Goal: Information Seeking & Learning: Learn about a topic

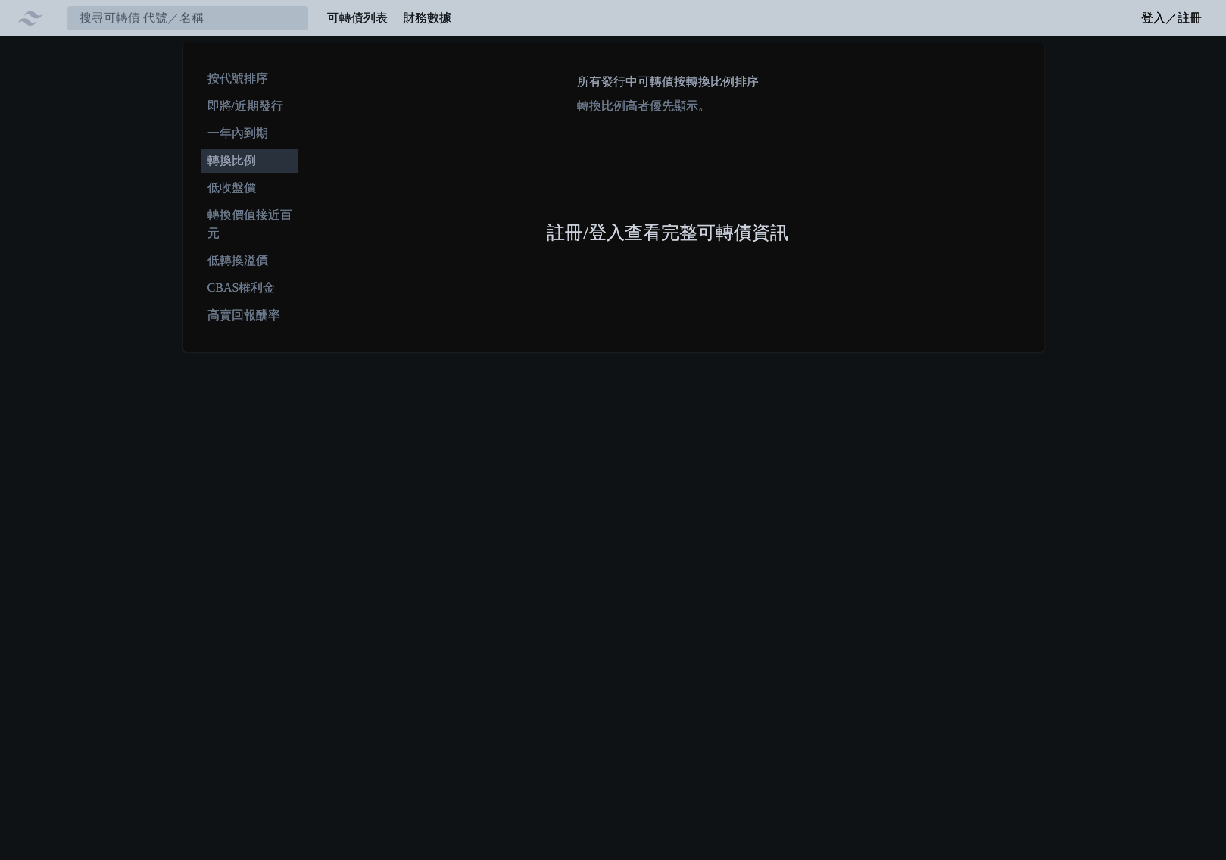
click at [578, 228] on link "註冊/登入查看完整可轉債資訊" at bounding box center [668, 233] width 242 height 24
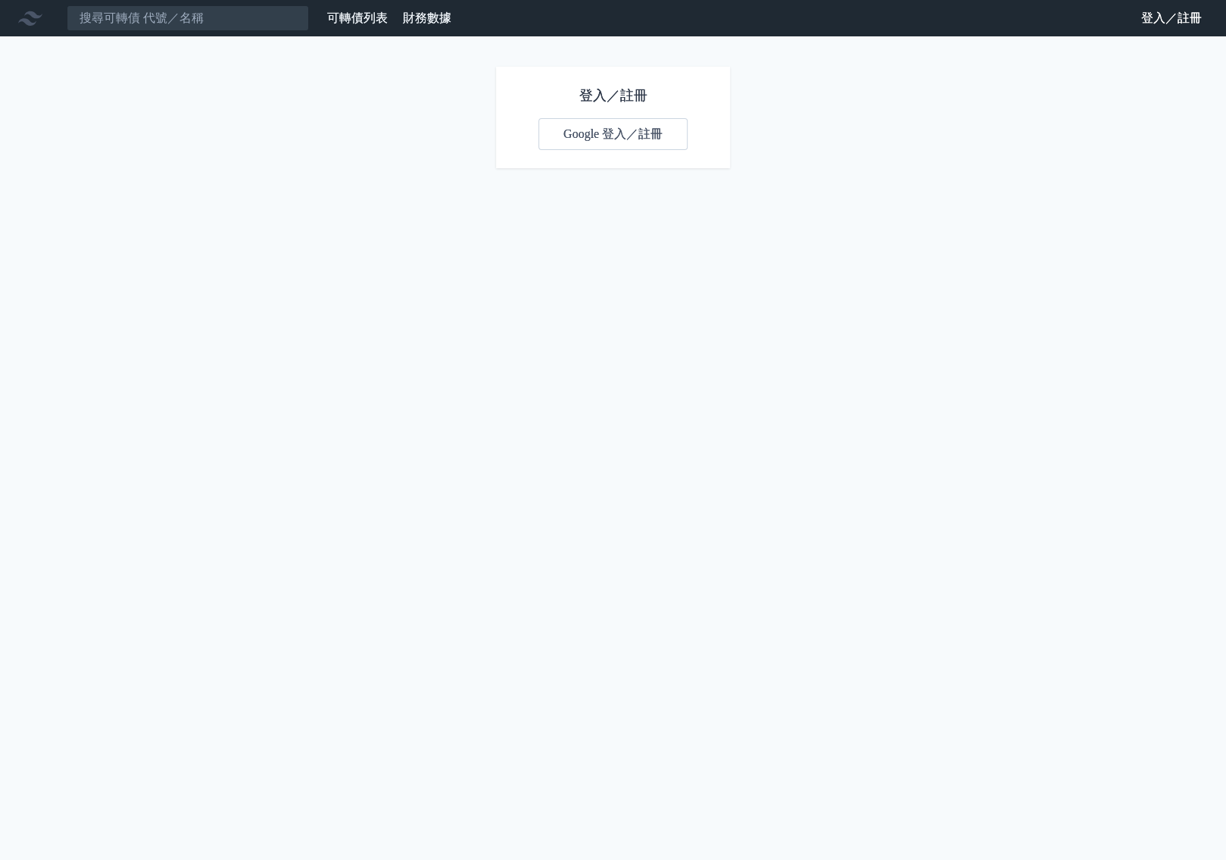
click at [578, 129] on link "Google 登入／註冊" at bounding box center [613, 134] width 149 height 32
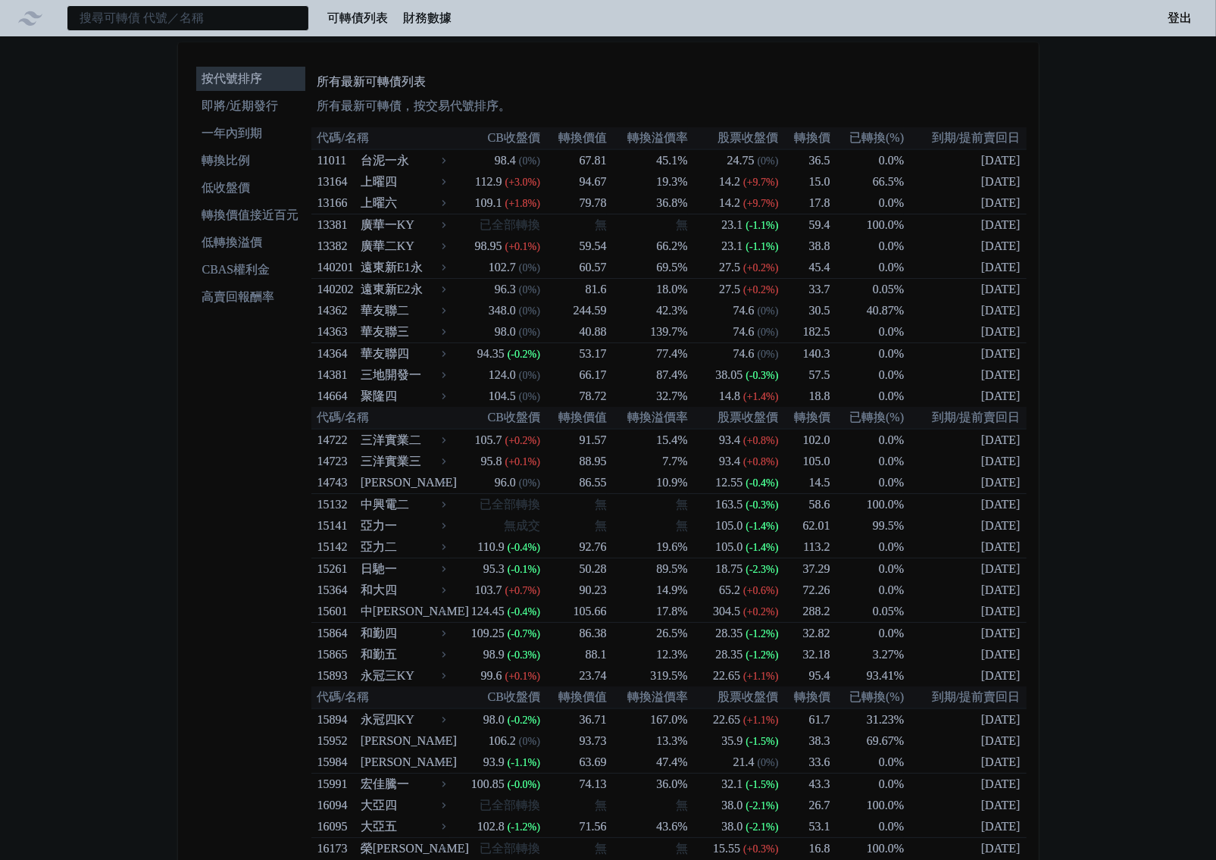
click at [213, 27] on input at bounding box center [188, 18] width 242 height 26
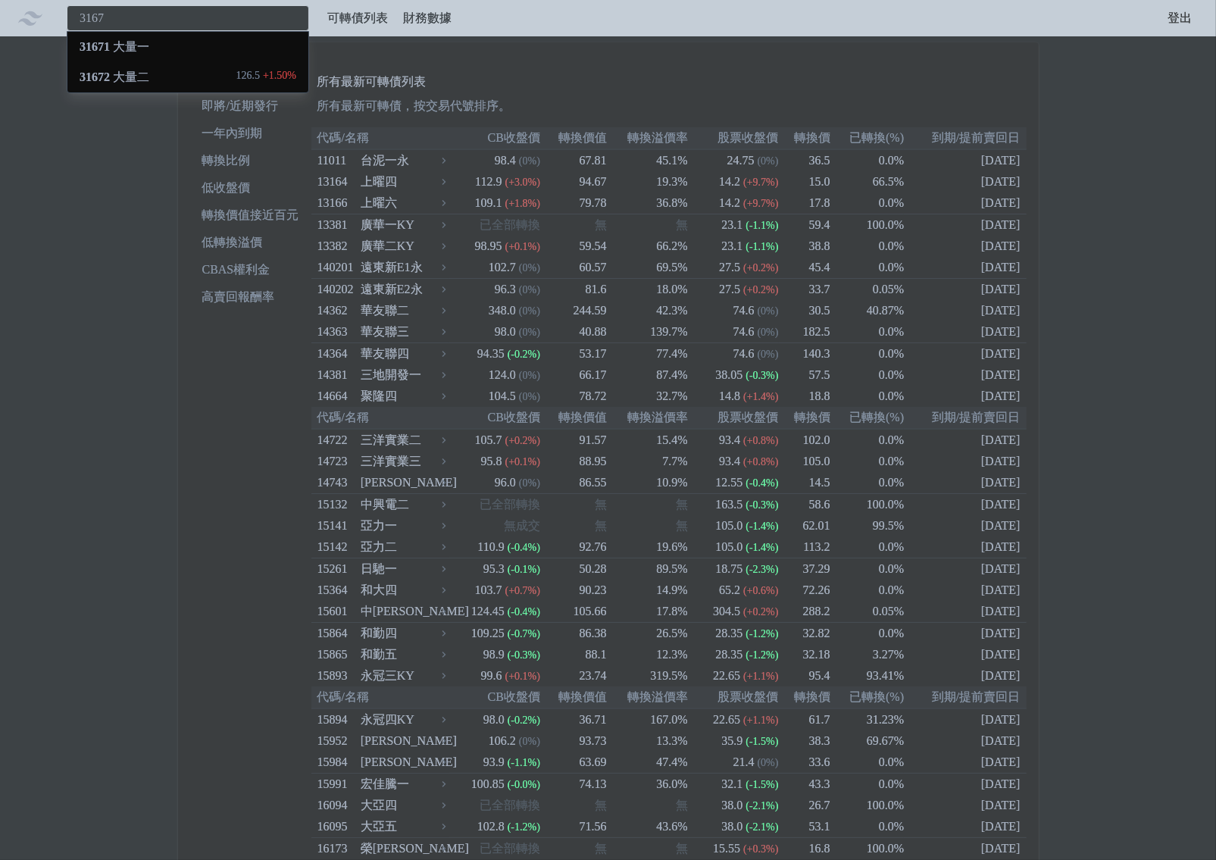
type input "3167"
click at [124, 72] on div "31672 大量二" at bounding box center [115, 77] width 70 height 18
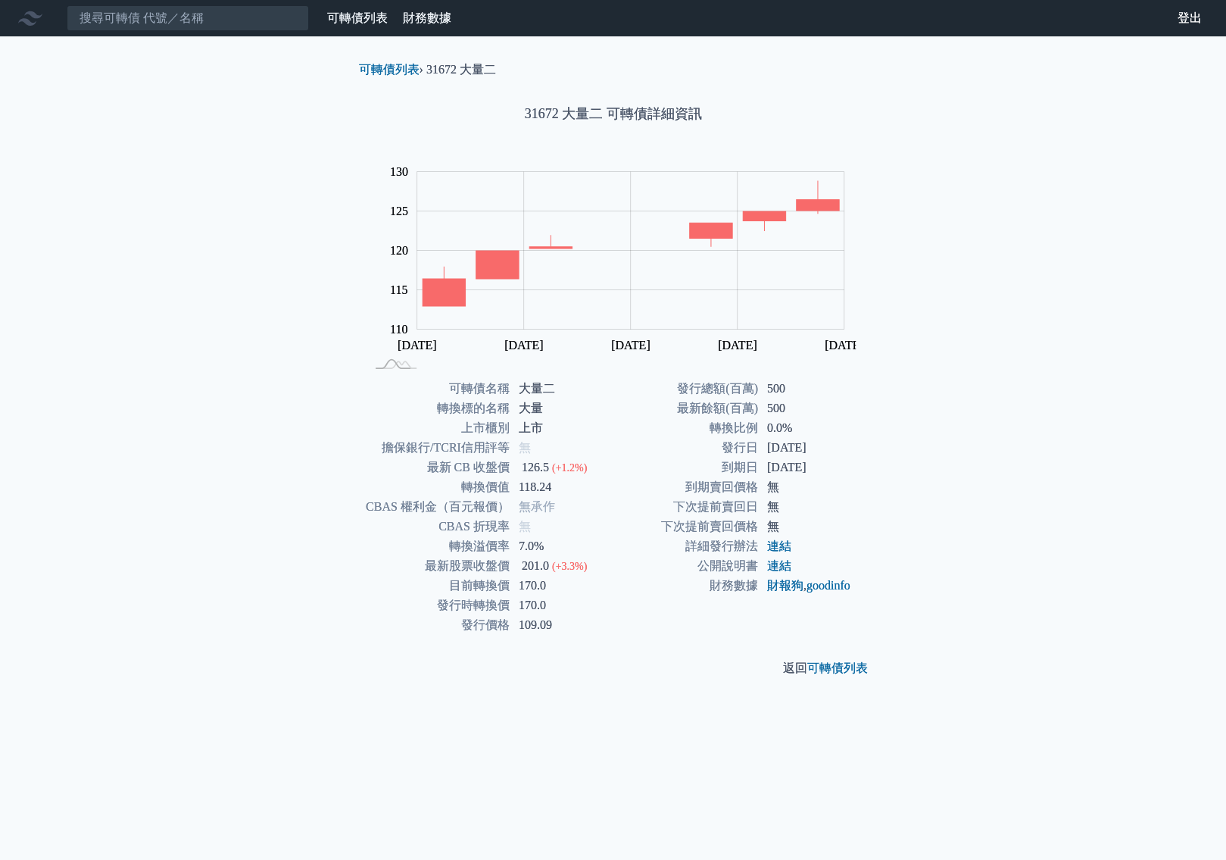
click at [342, 693] on div "可轉債列表 › 31672 大量二 31672 大量二 可轉債詳細資訊 Zoom Out 110 100 105 110 115 120 125 130 13…" at bounding box center [614, 368] width 582 height 665
click at [356, 23] on link "可轉債列表" at bounding box center [357, 17] width 61 height 13
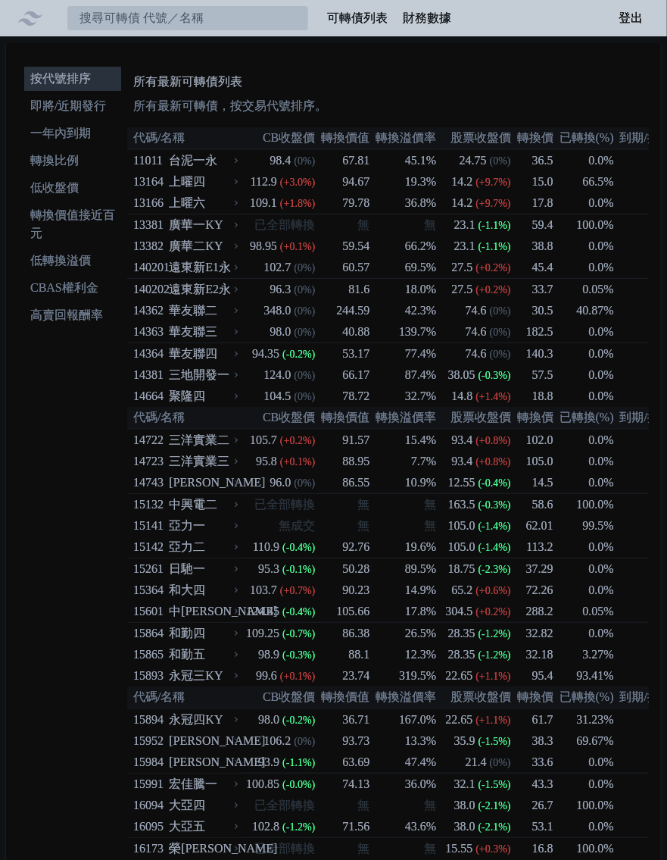
click at [80, 83] on li "按代號排序" at bounding box center [72, 79] width 97 height 18
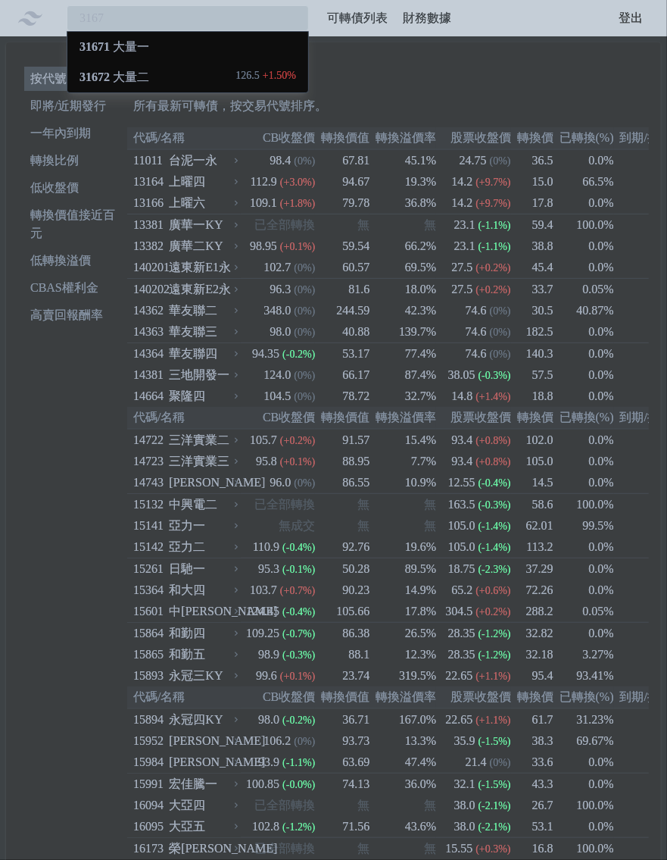
click at [86, 70] on span "31672" at bounding box center [95, 76] width 30 height 13
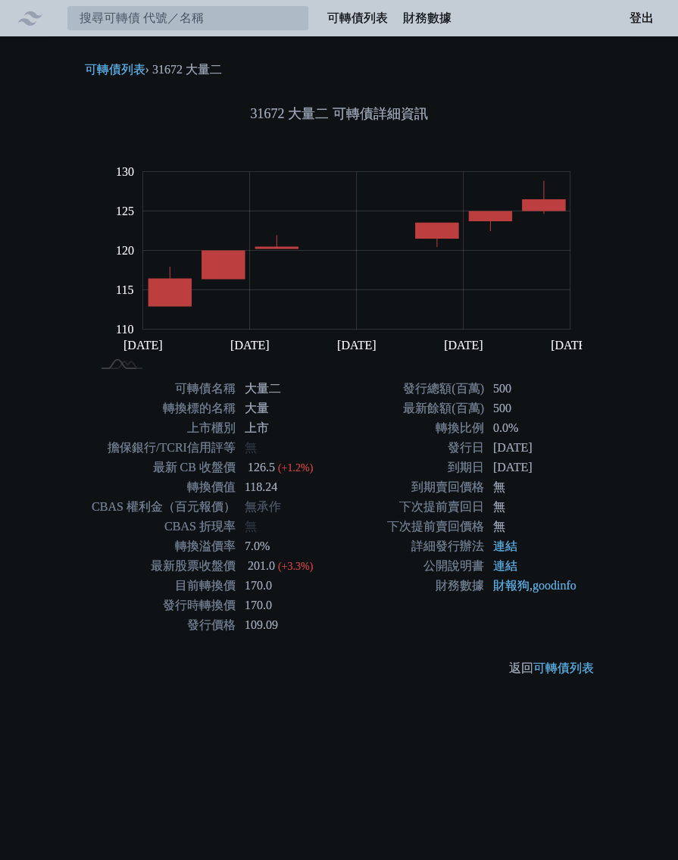
click at [301, 731] on div "可轉債列表 財務數據 可轉債列表 財務數據 登出 登出 可轉債列表 › 31672 大量二 31672 大量二 可轉債詳細資訊 Zoom Out 110 10…" at bounding box center [339, 430] width 678 height 860
